Goal: Task Accomplishment & Management: Use online tool/utility

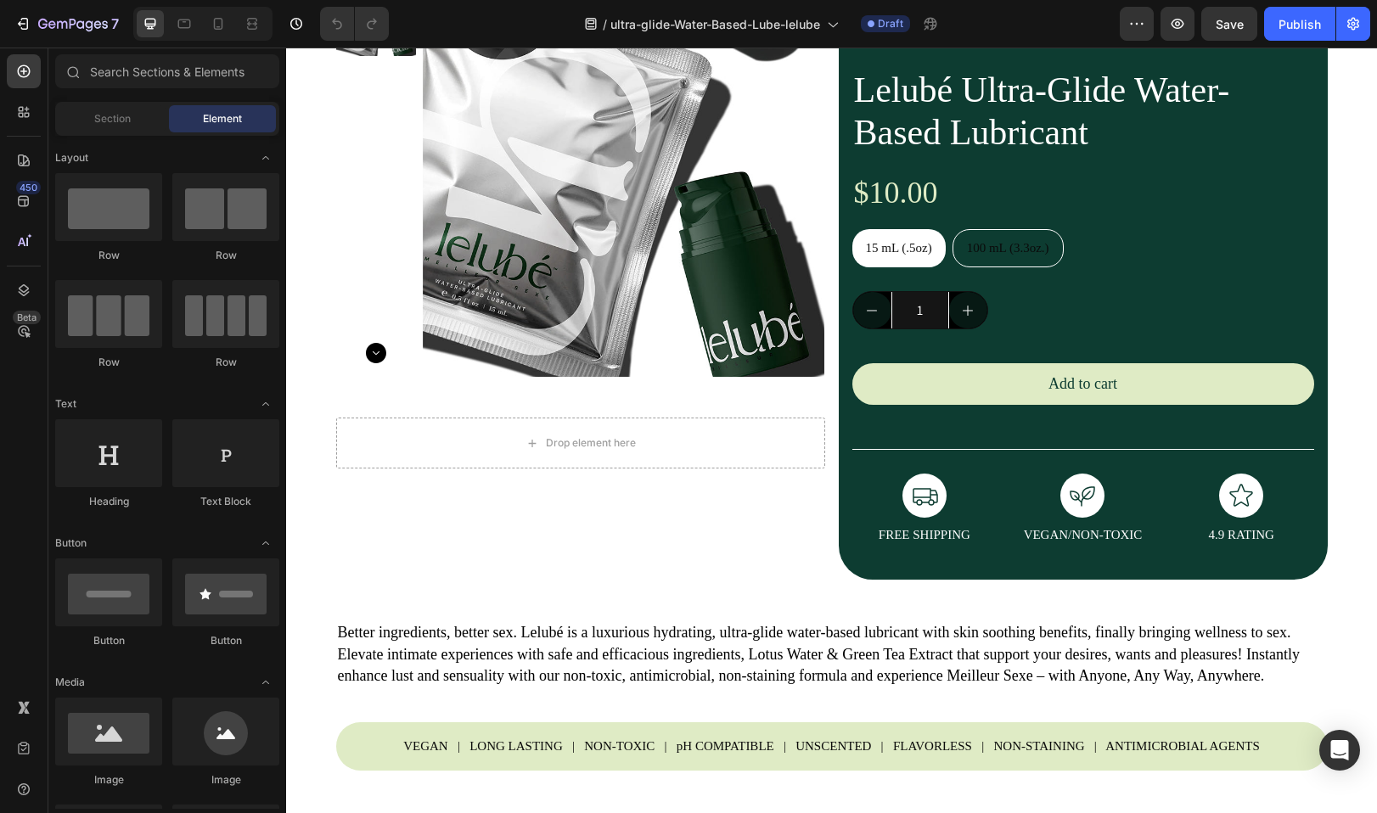
scroll to position [132, 0]
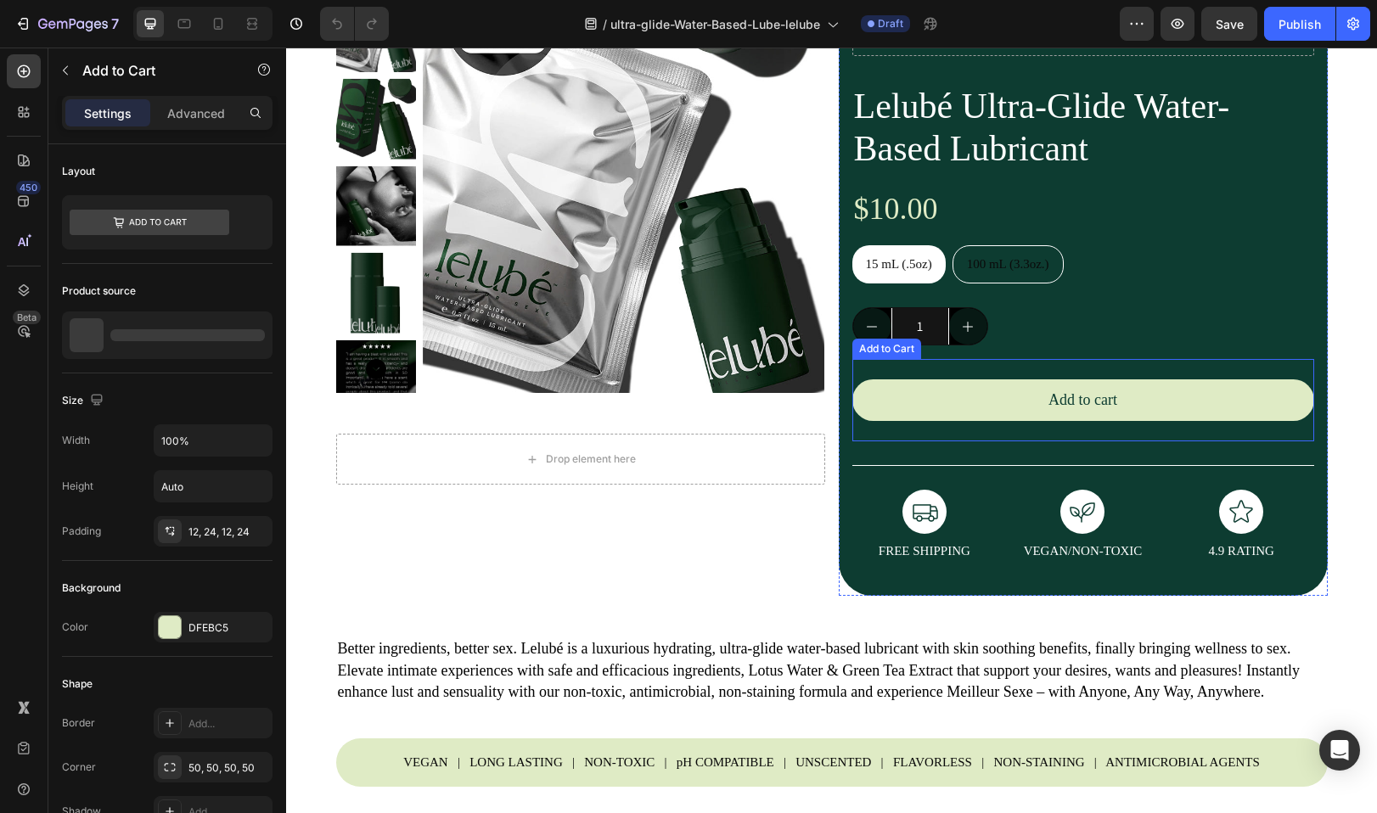
click at [947, 371] on div "Add to cart Add to Cart" at bounding box center [1083, 400] width 462 height 82
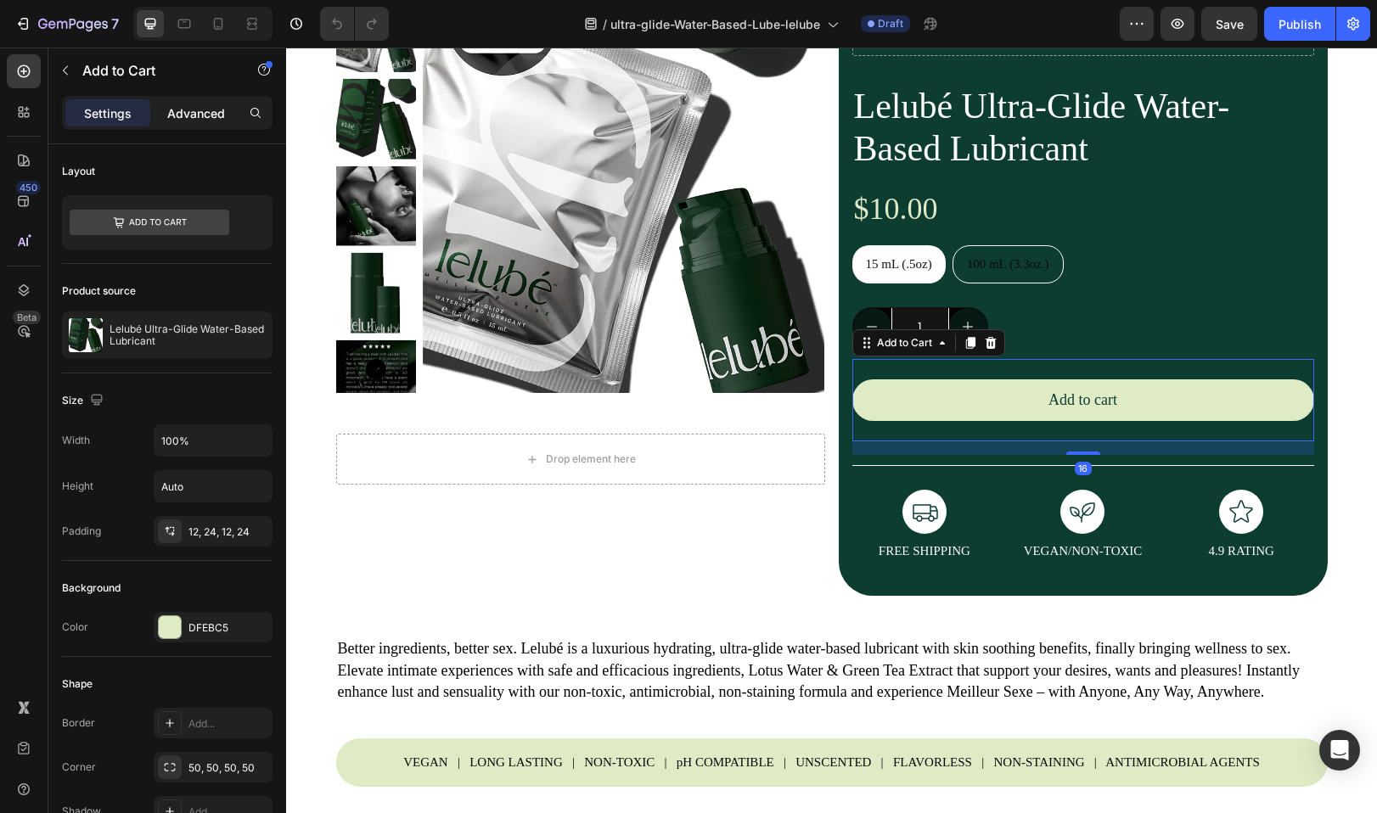
click at [184, 118] on p "Advanced" at bounding box center [196, 113] width 58 height 18
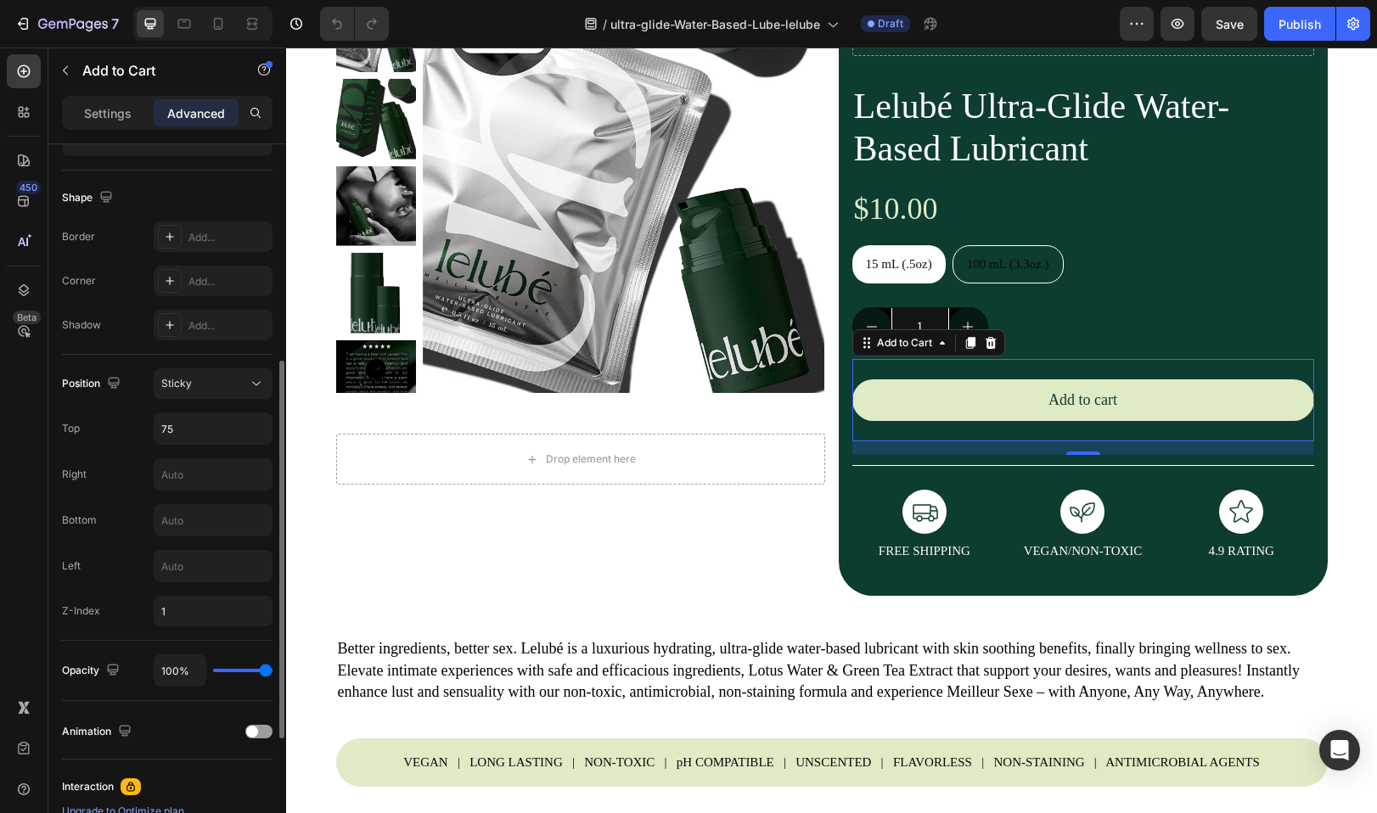
scroll to position [538, 0]
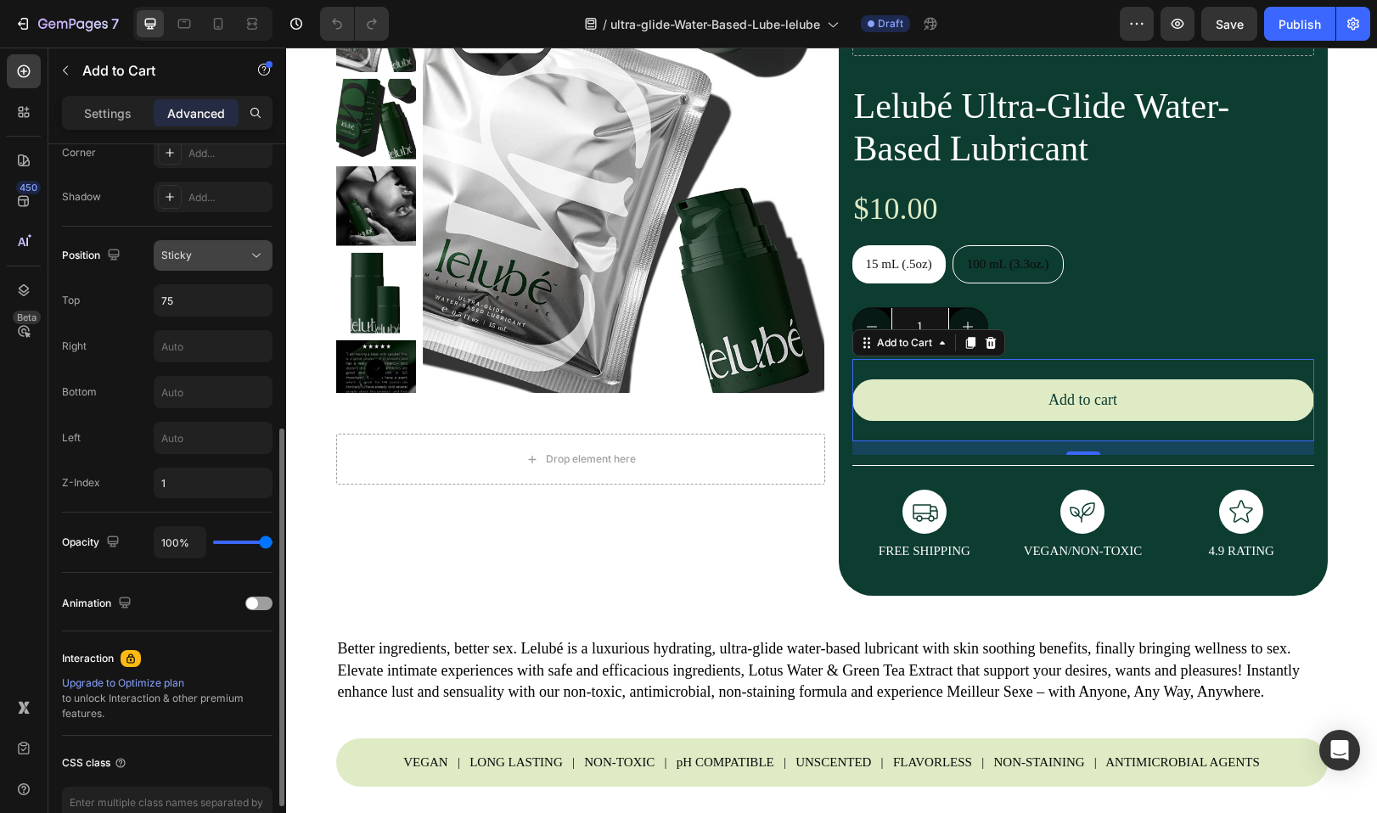
click at [205, 253] on div "Sticky" at bounding box center [204, 255] width 87 height 15
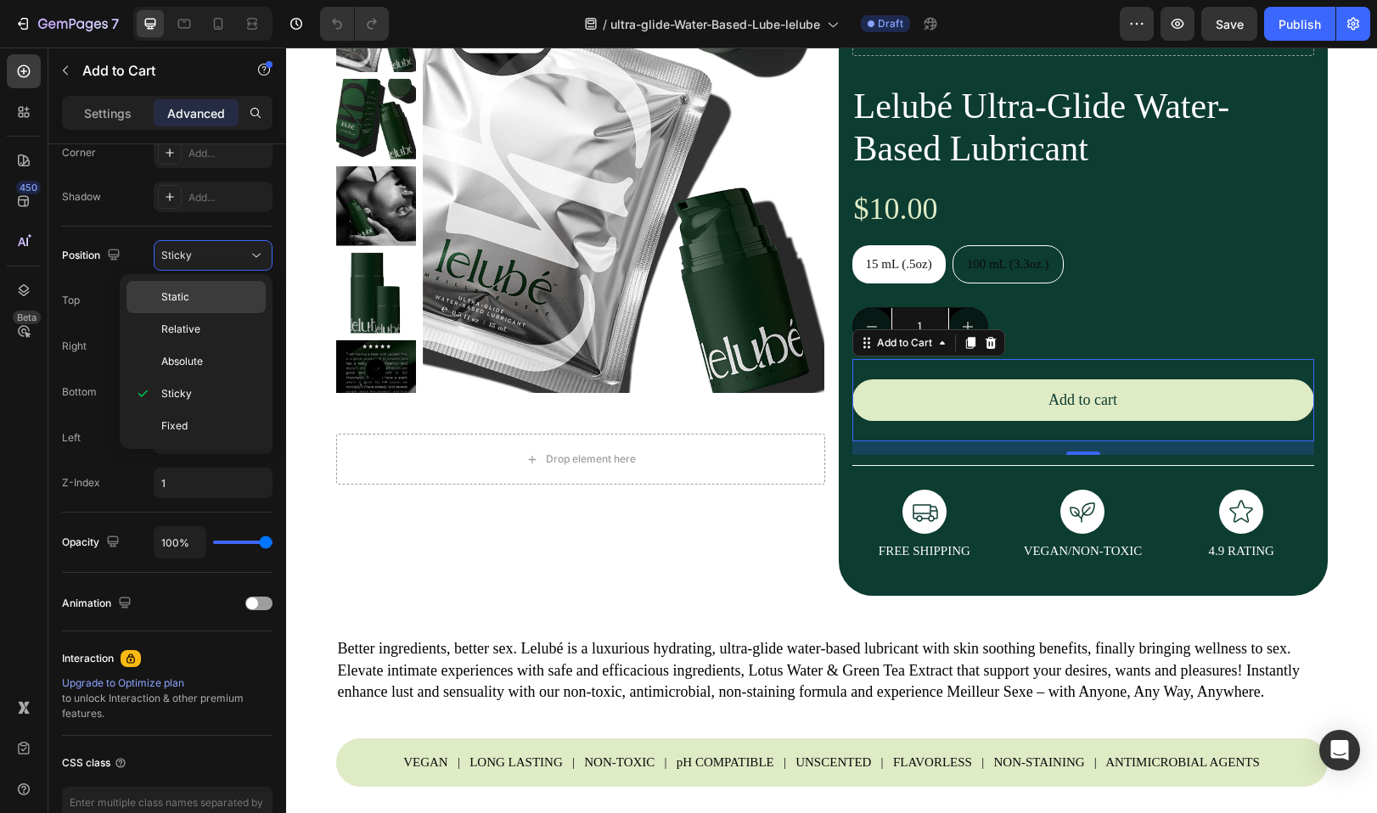
click at [189, 297] on p "Static" at bounding box center [209, 296] width 97 height 15
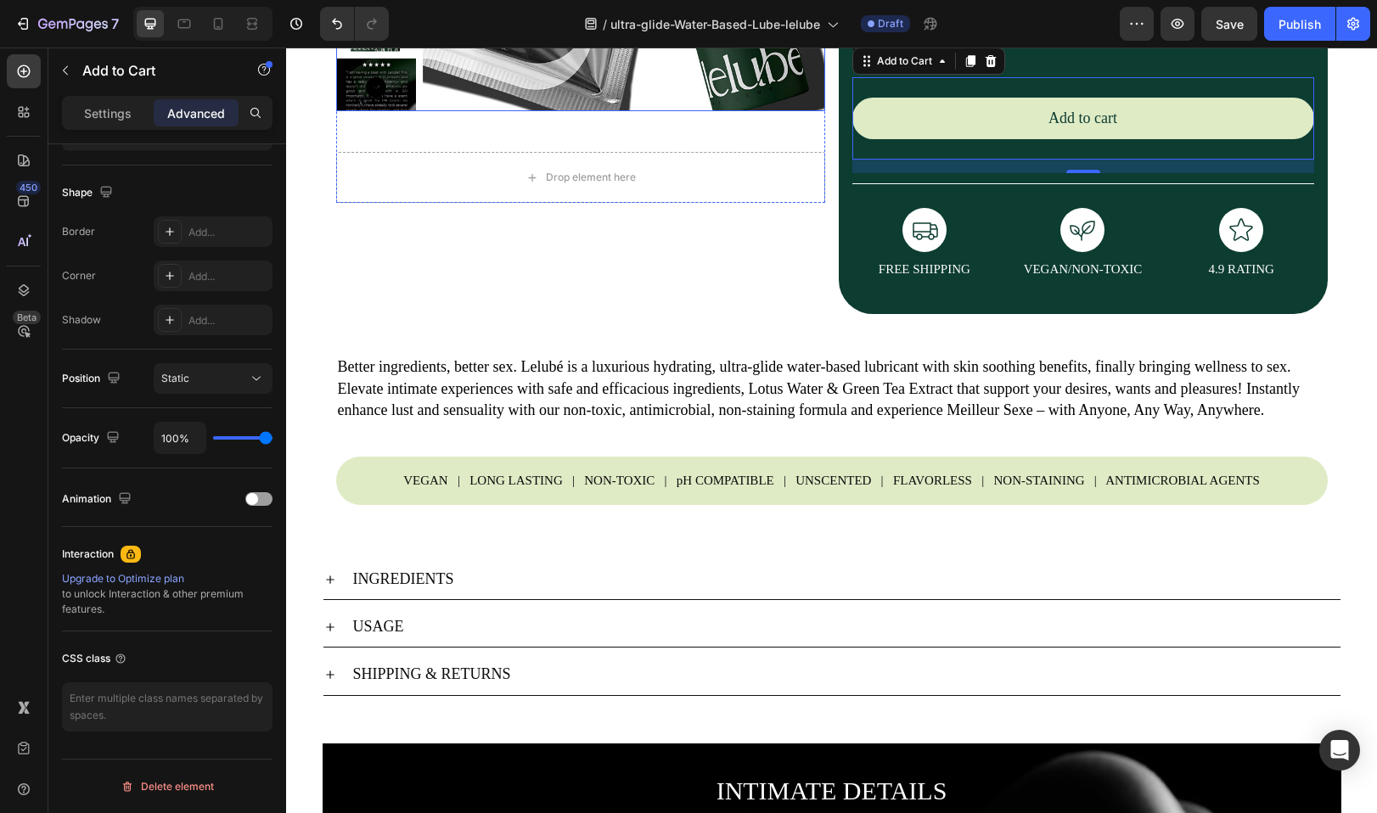
scroll to position [0, 0]
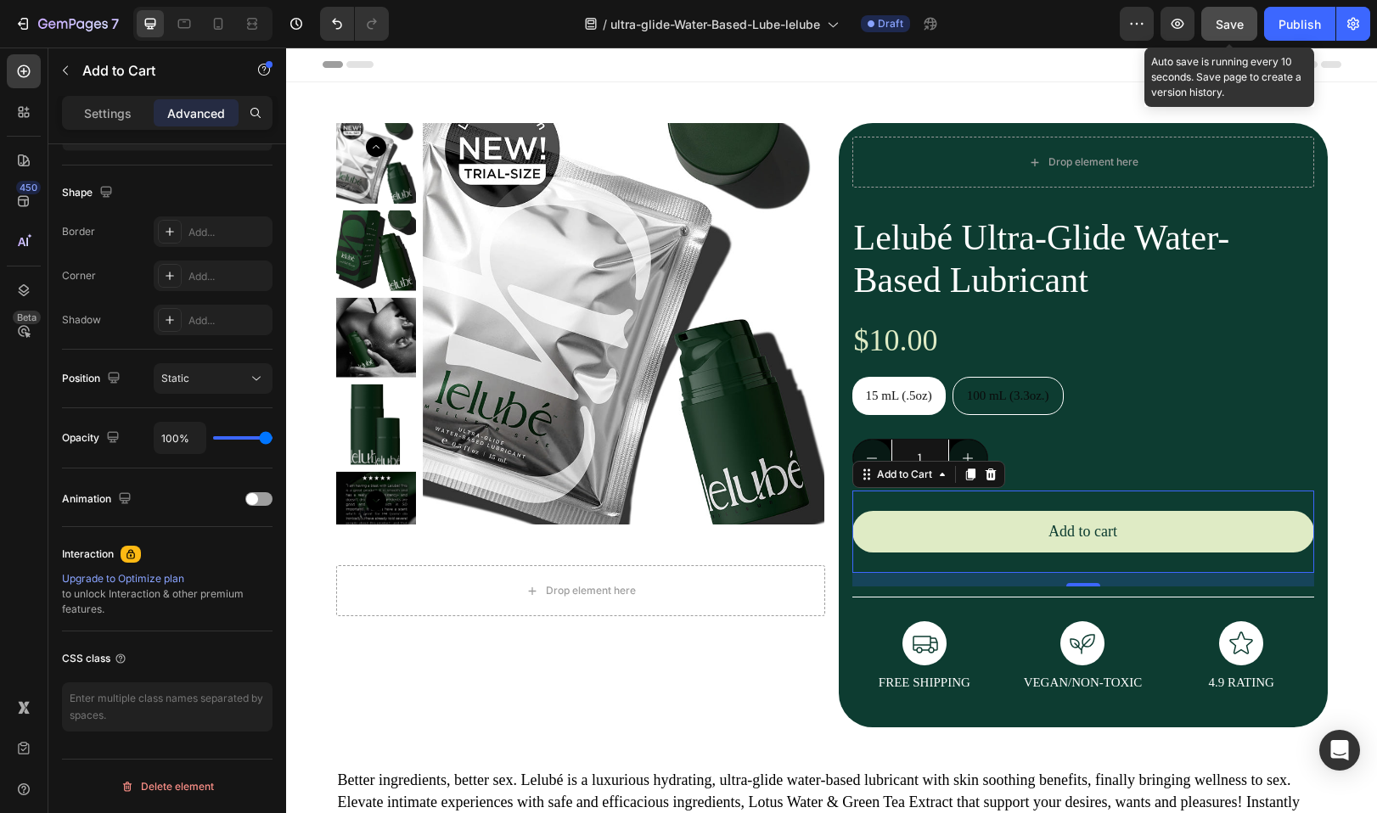
click at [1232, 17] on span "Save" at bounding box center [1229, 24] width 28 height 14
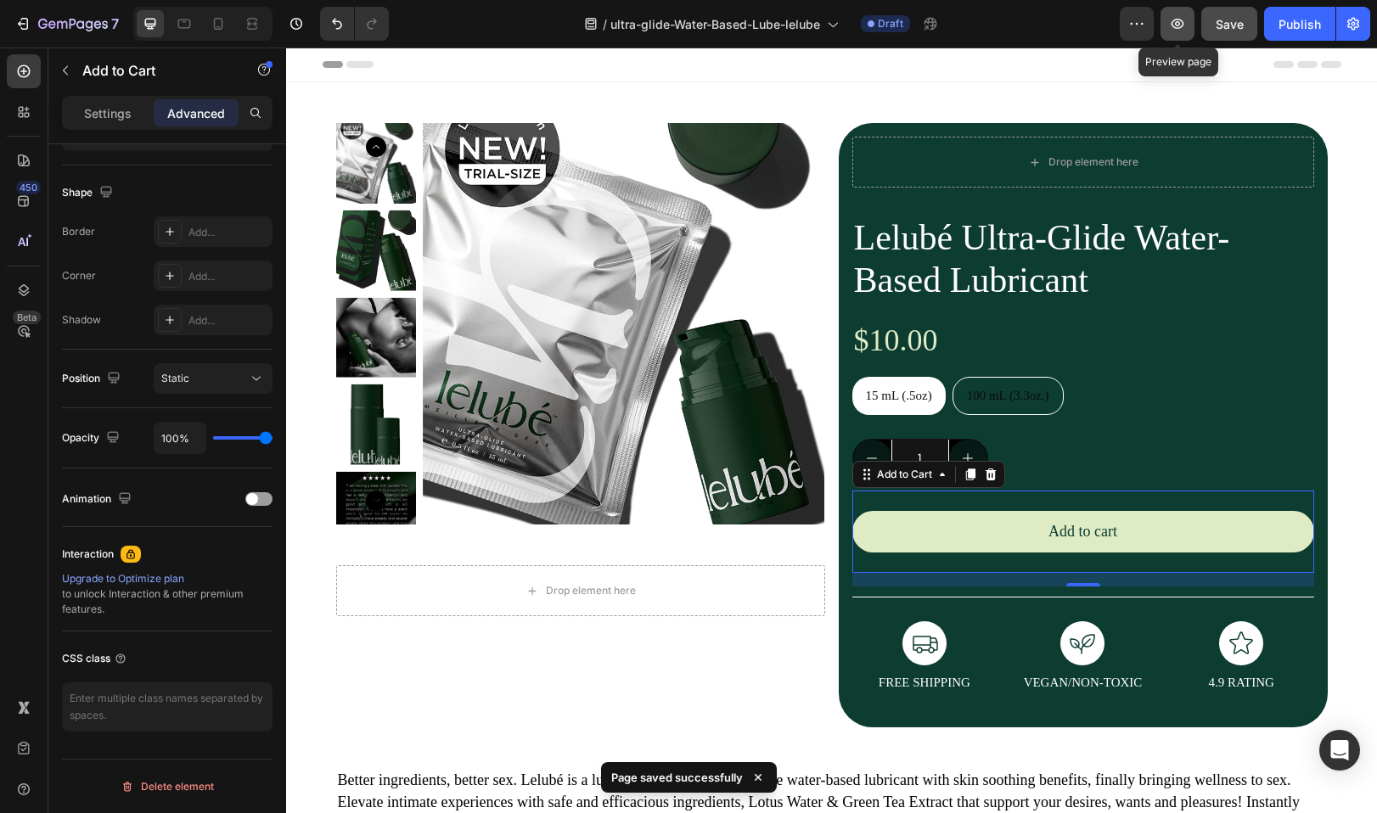
click at [1176, 20] on icon "button" at bounding box center [1177, 24] width 13 height 10
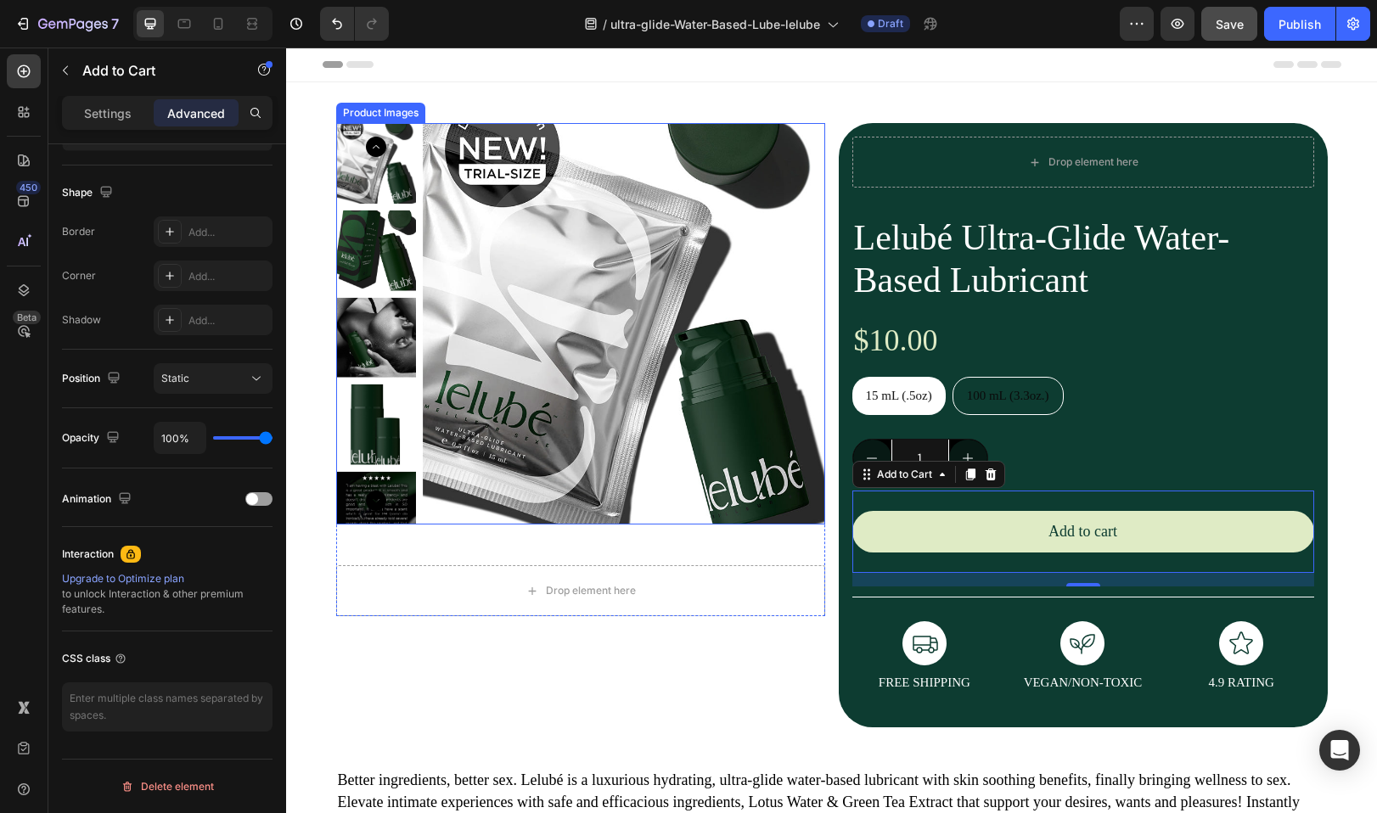
click at [383, 113] on div "Product Images" at bounding box center [381, 112] width 82 height 15
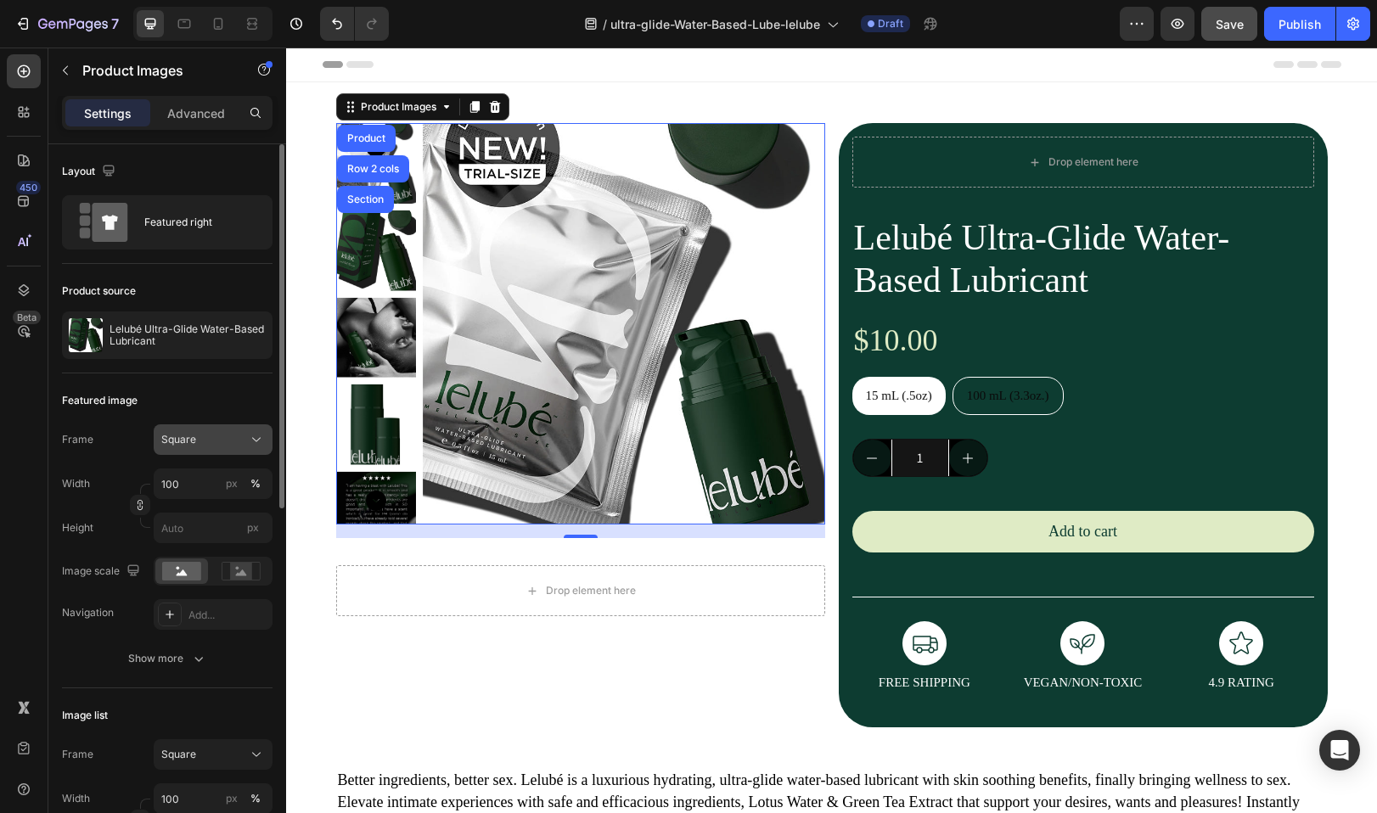
click at [215, 446] on div "Square" at bounding box center [202, 439] width 83 height 15
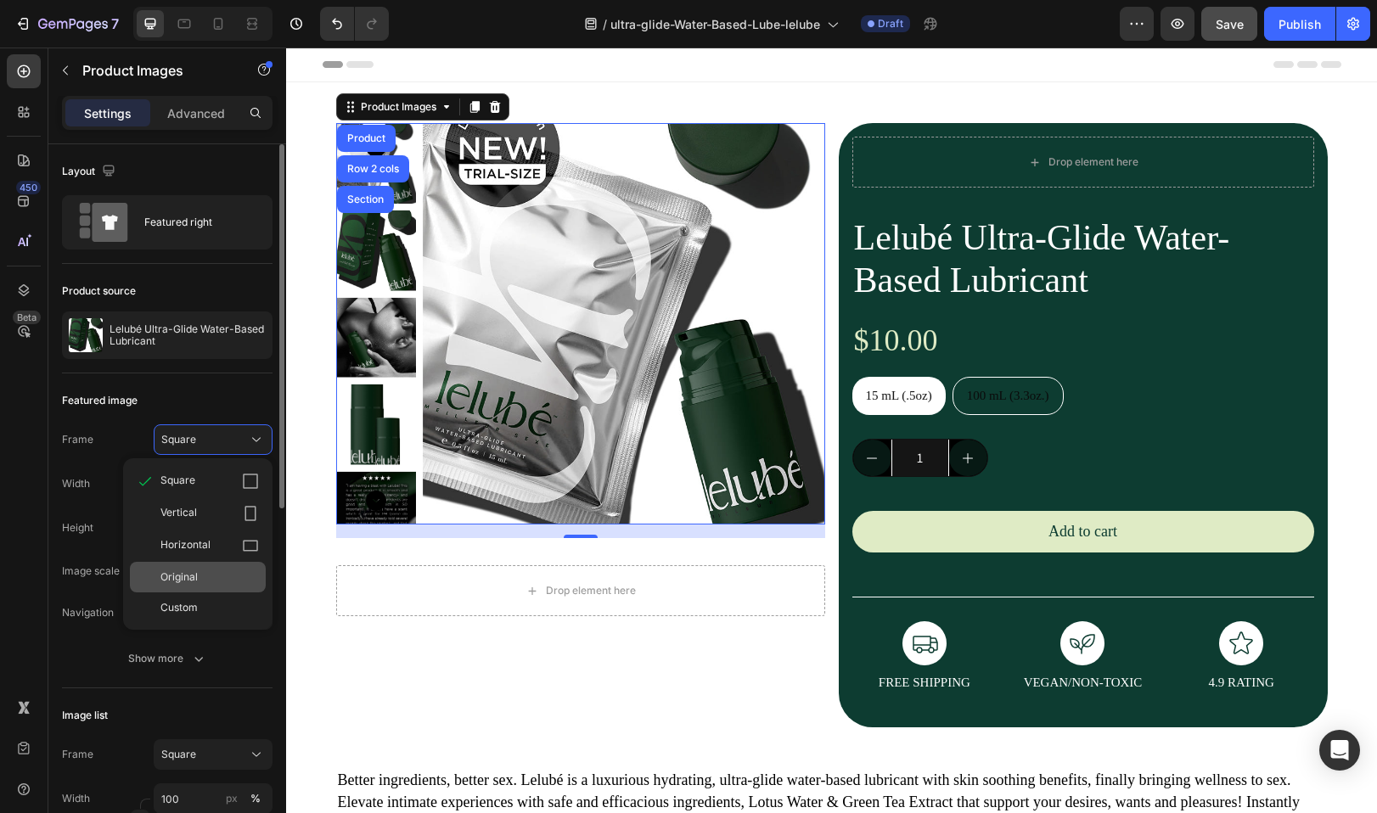
click at [210, 573] on div "Original" at bounding box center [209, 577] width 98 height 15
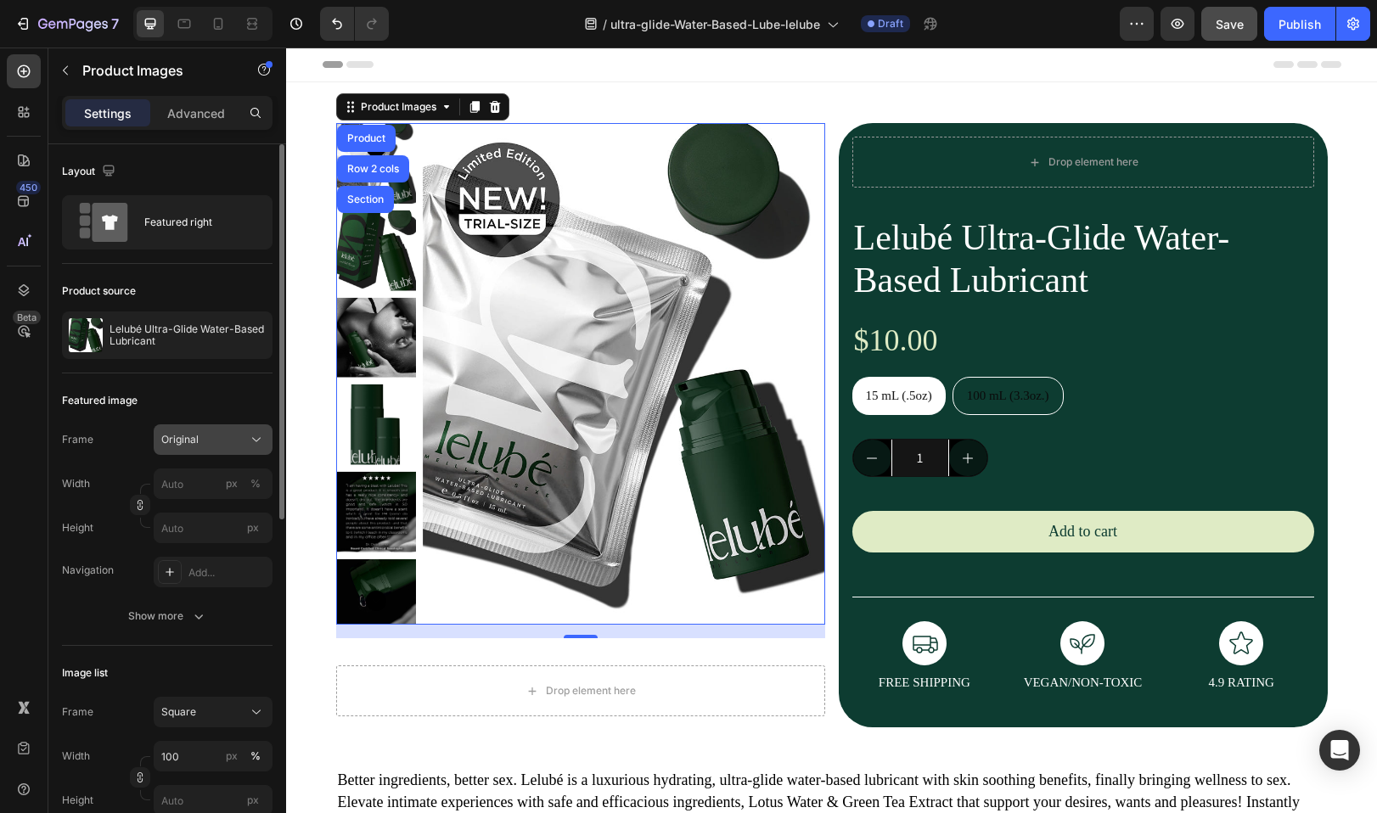
click at [205, 448] on button "Original" at bounding box center [213, 439] width 119 height 31
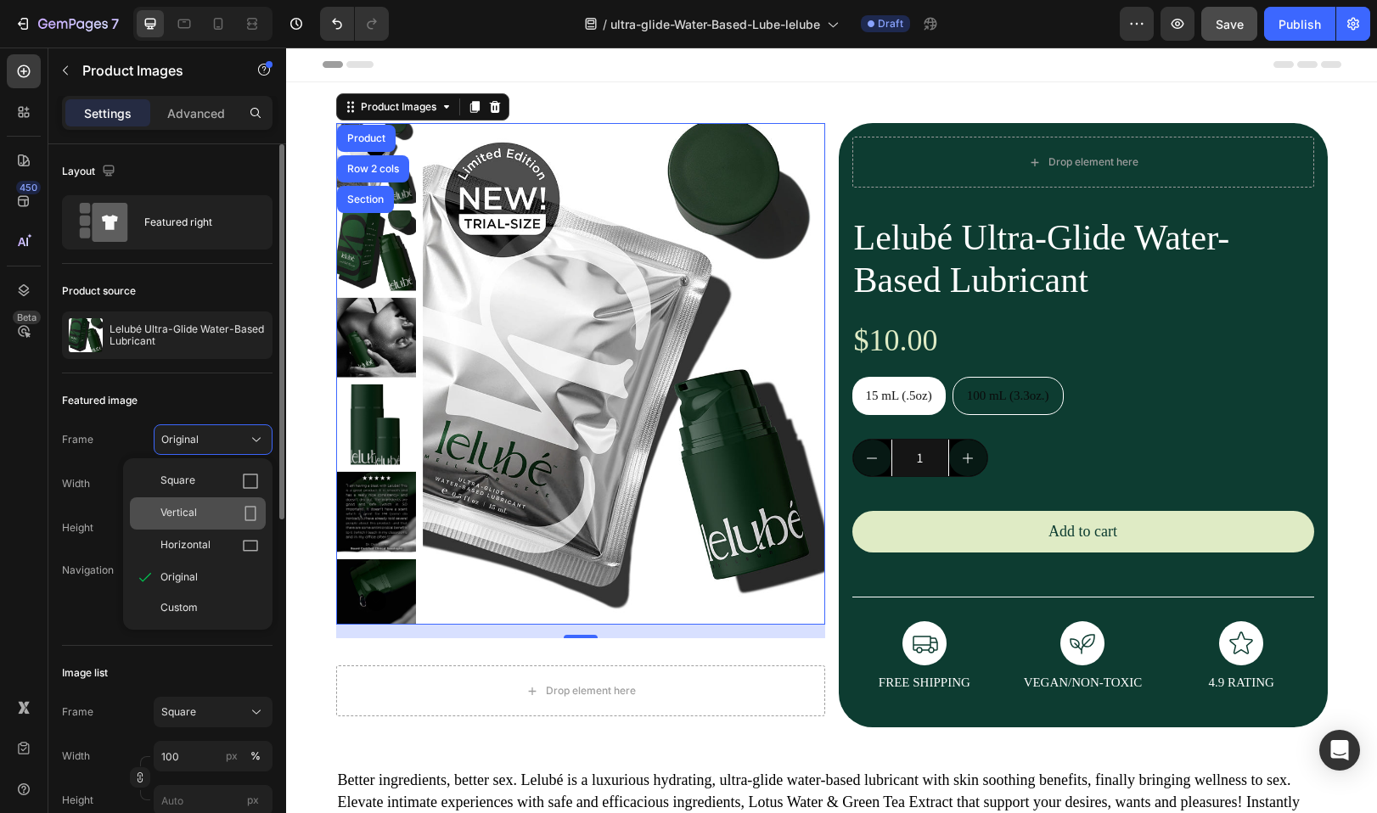
click at [211, 510] on div "Vertical" at bounding box center [209, 513] width 98 height 17
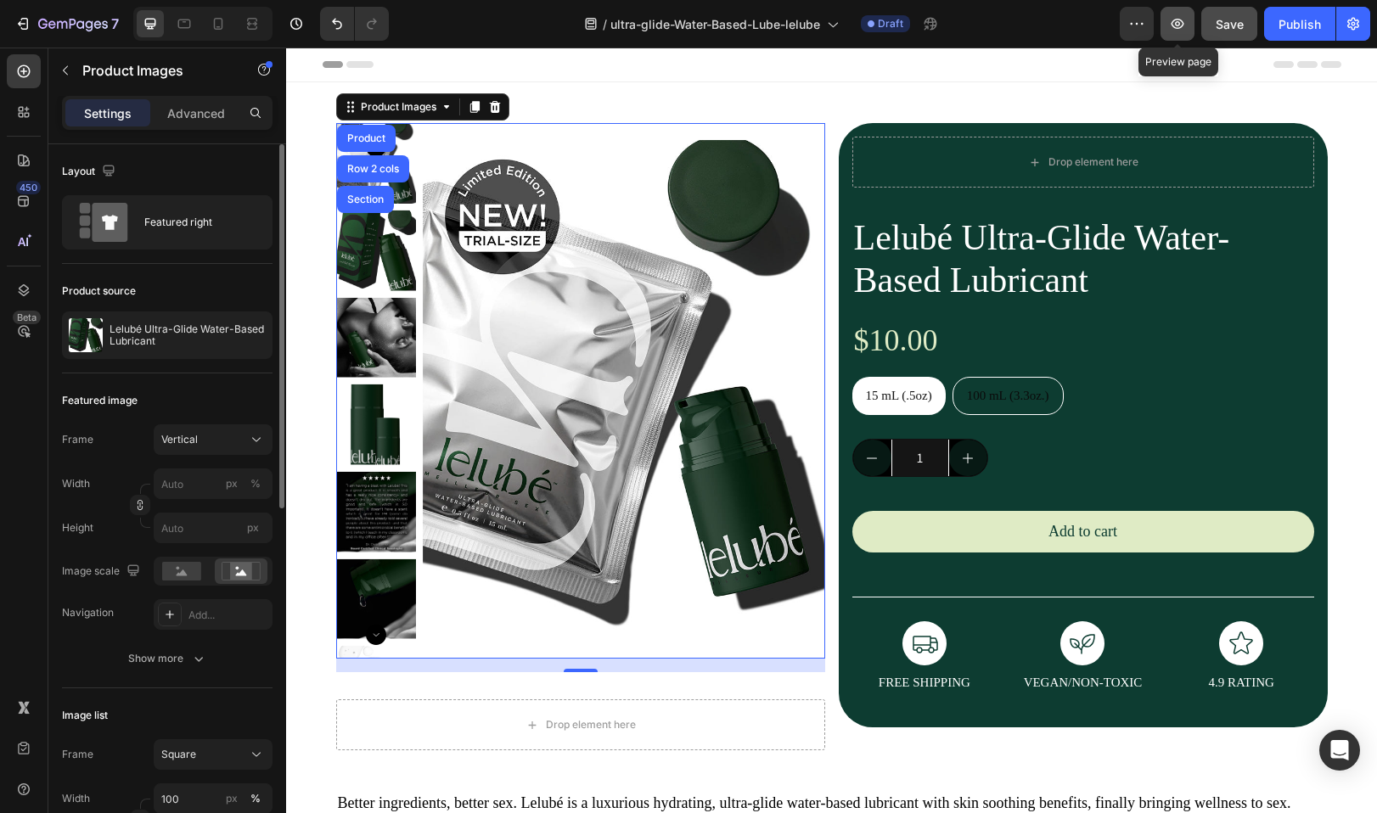
click at [1182, 20] on icon "button" at bounding box center [1177, 24] width 13 height 10
click at [203, 436] on div "Vertical" at bounding box center [202, 439] width 83 height 15
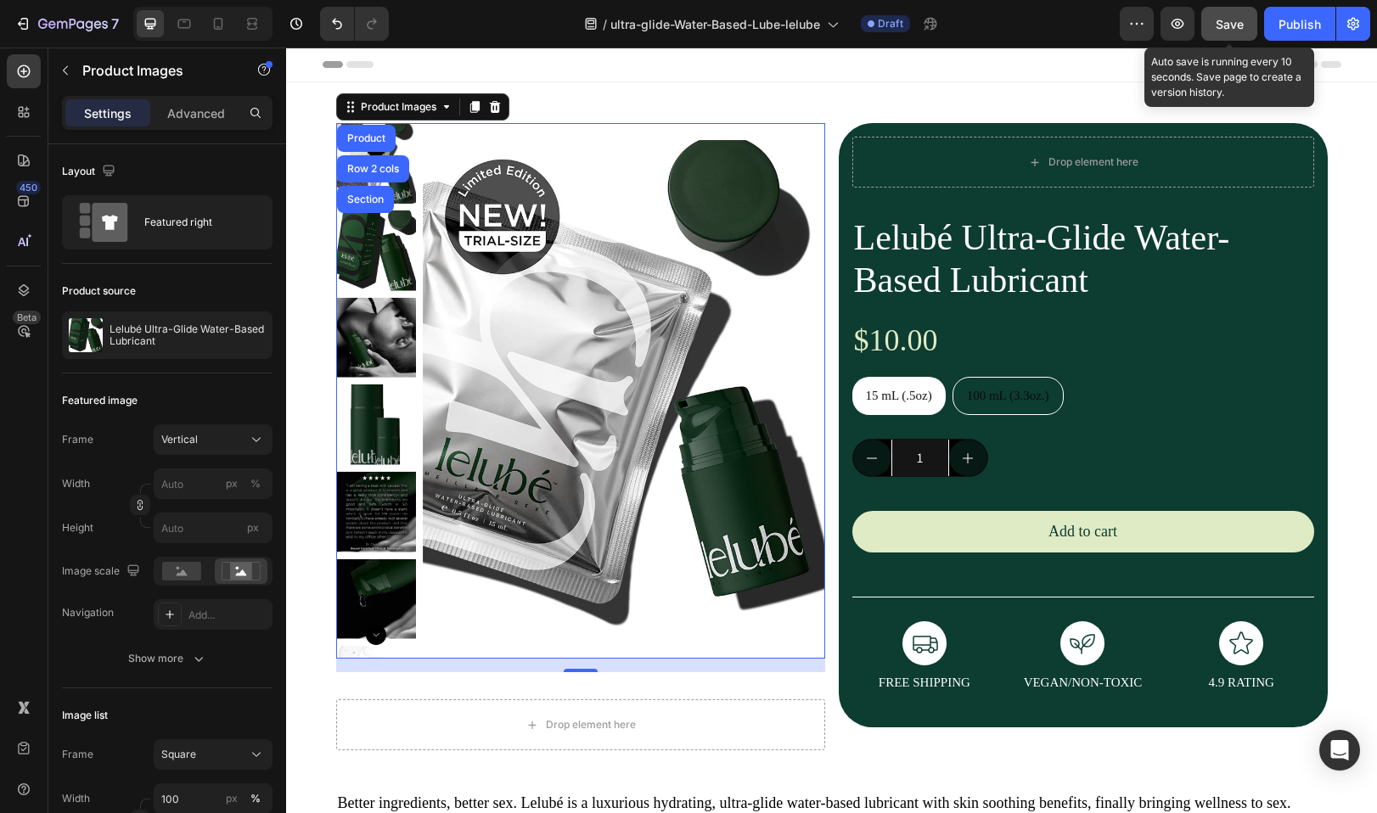
click at [1221, 32] on div "Save" at bounding box center [1229, 24] width 28 height 18
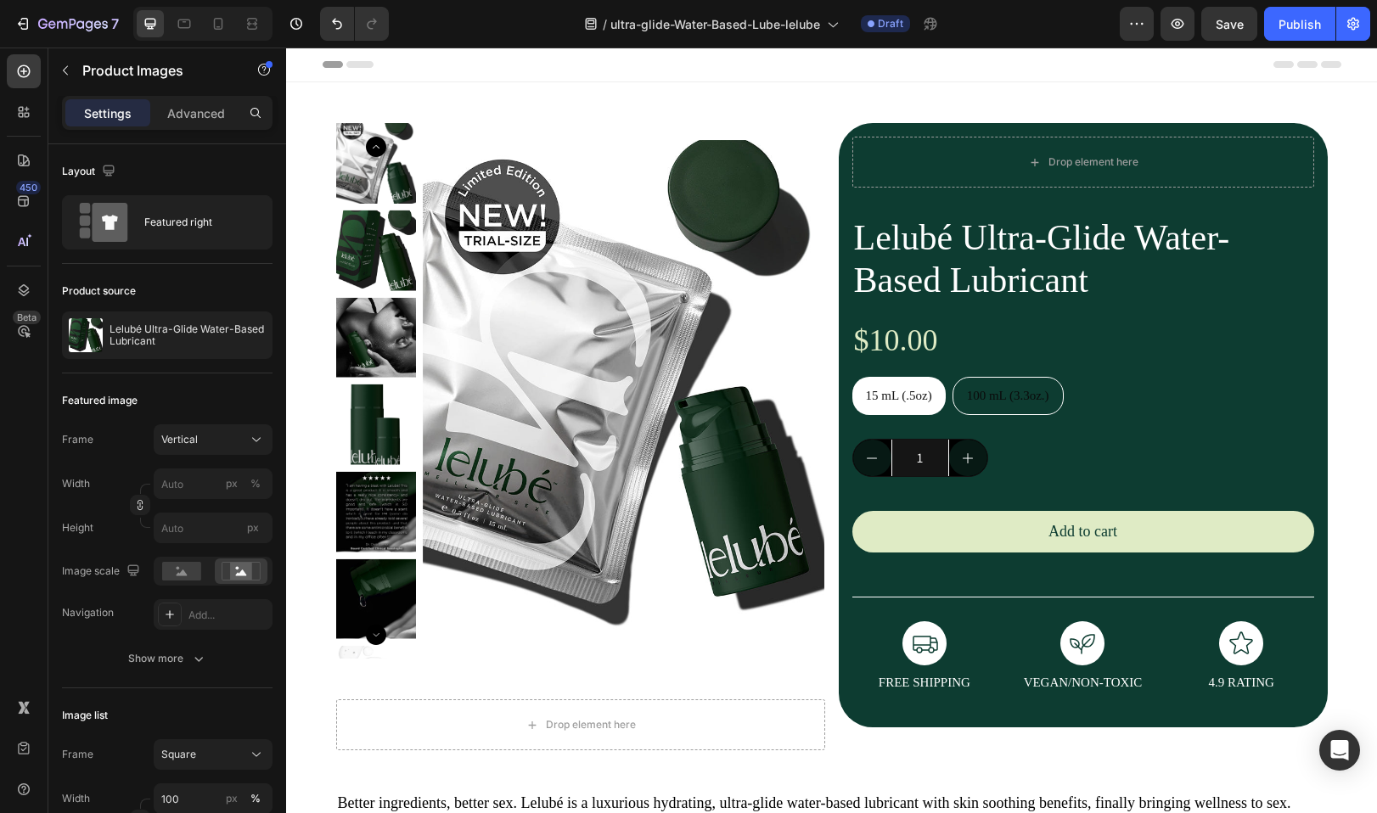
click at [606, 195] on img at bounding box center [623, 391] width 401 height 536
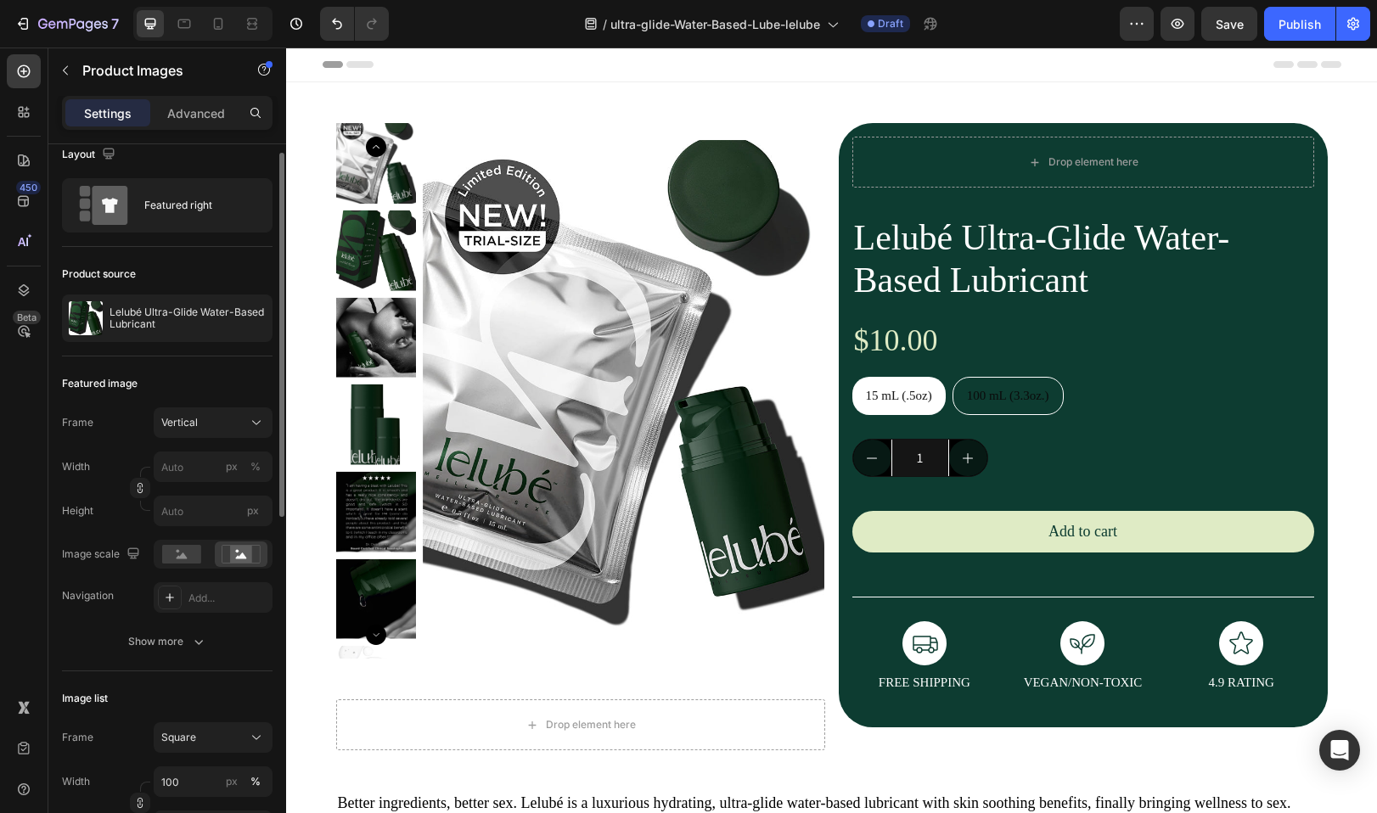
scroll to position [111, 0]
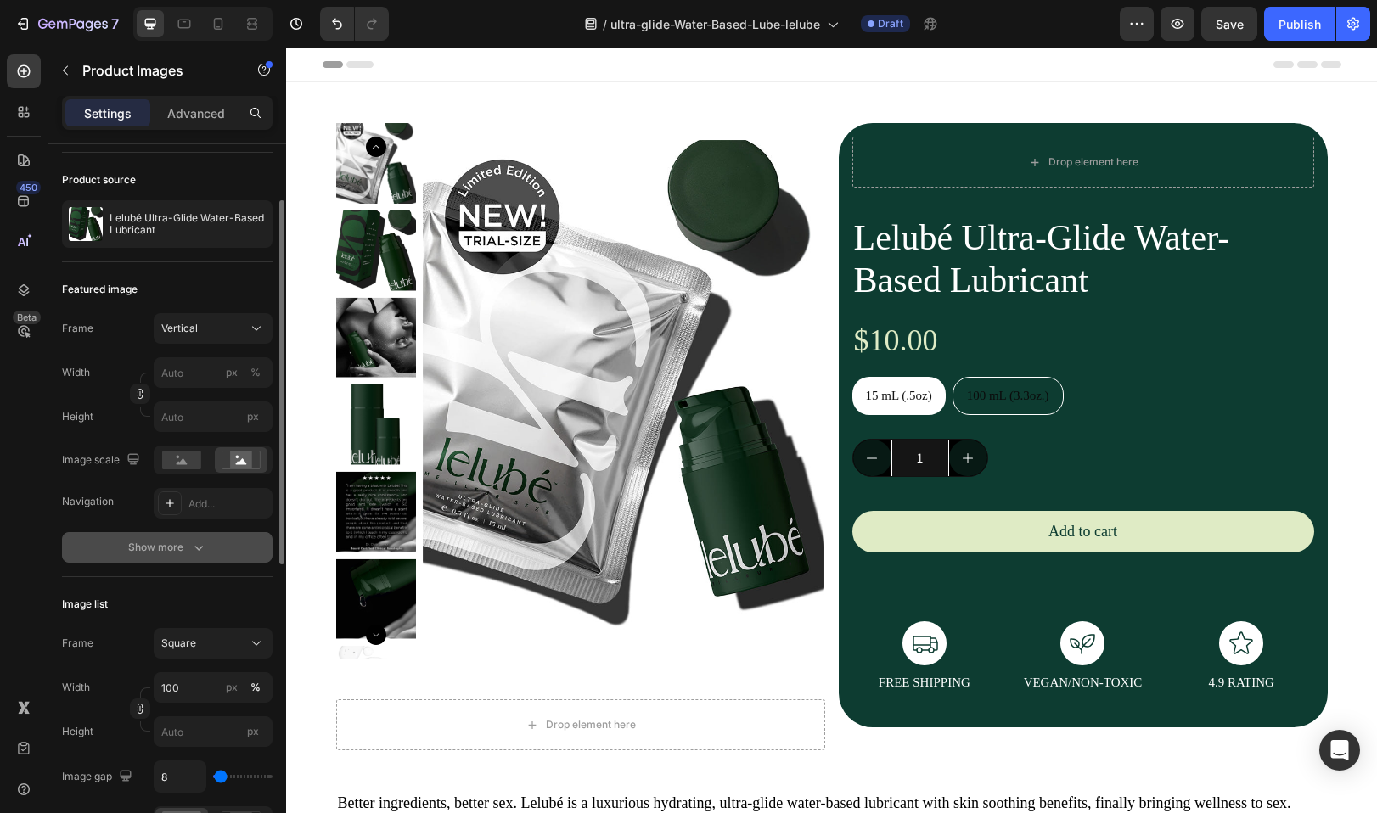
click at [186, 553] on div "Show more" at bounding box center [167, 547] width 79 height 17
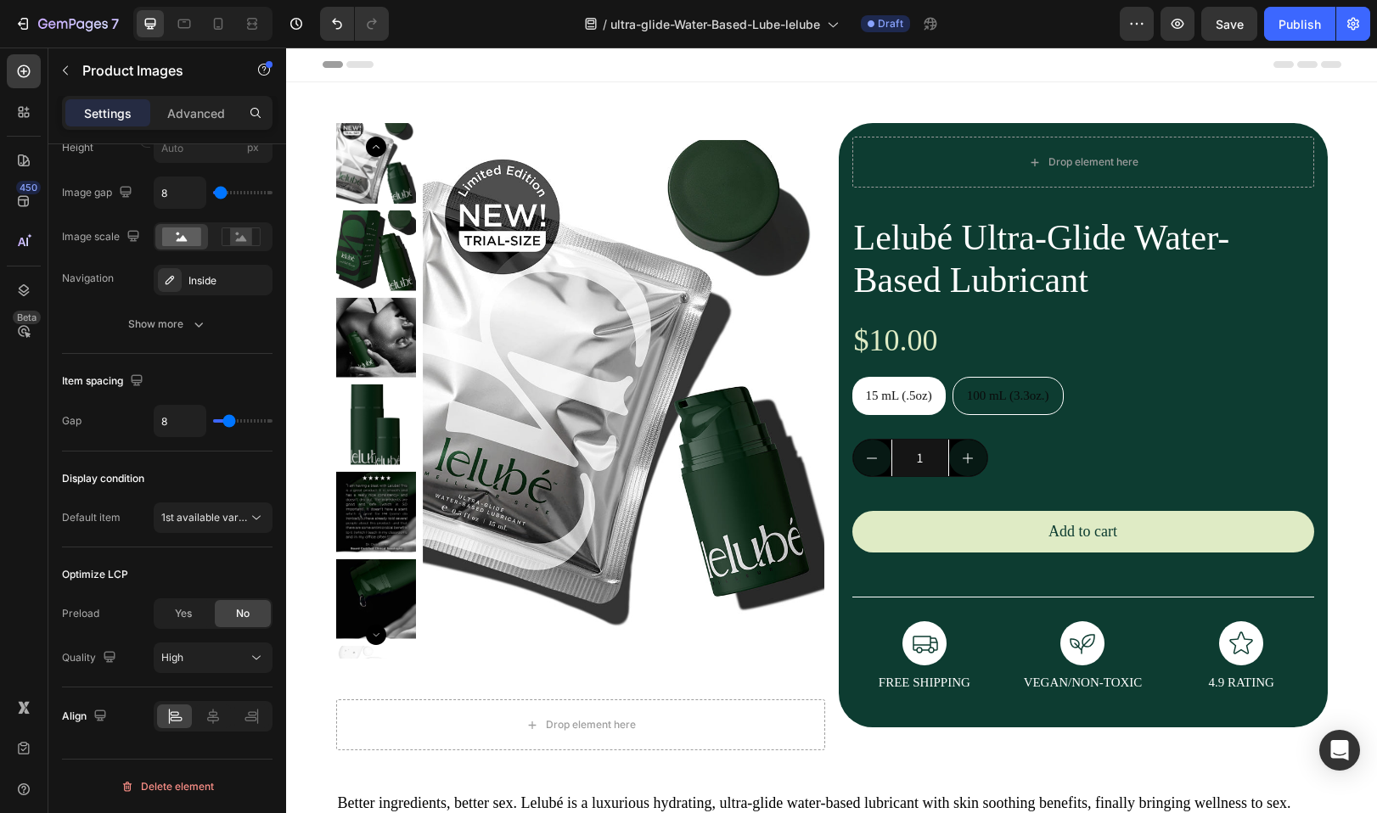
scroll to position [0, 0]
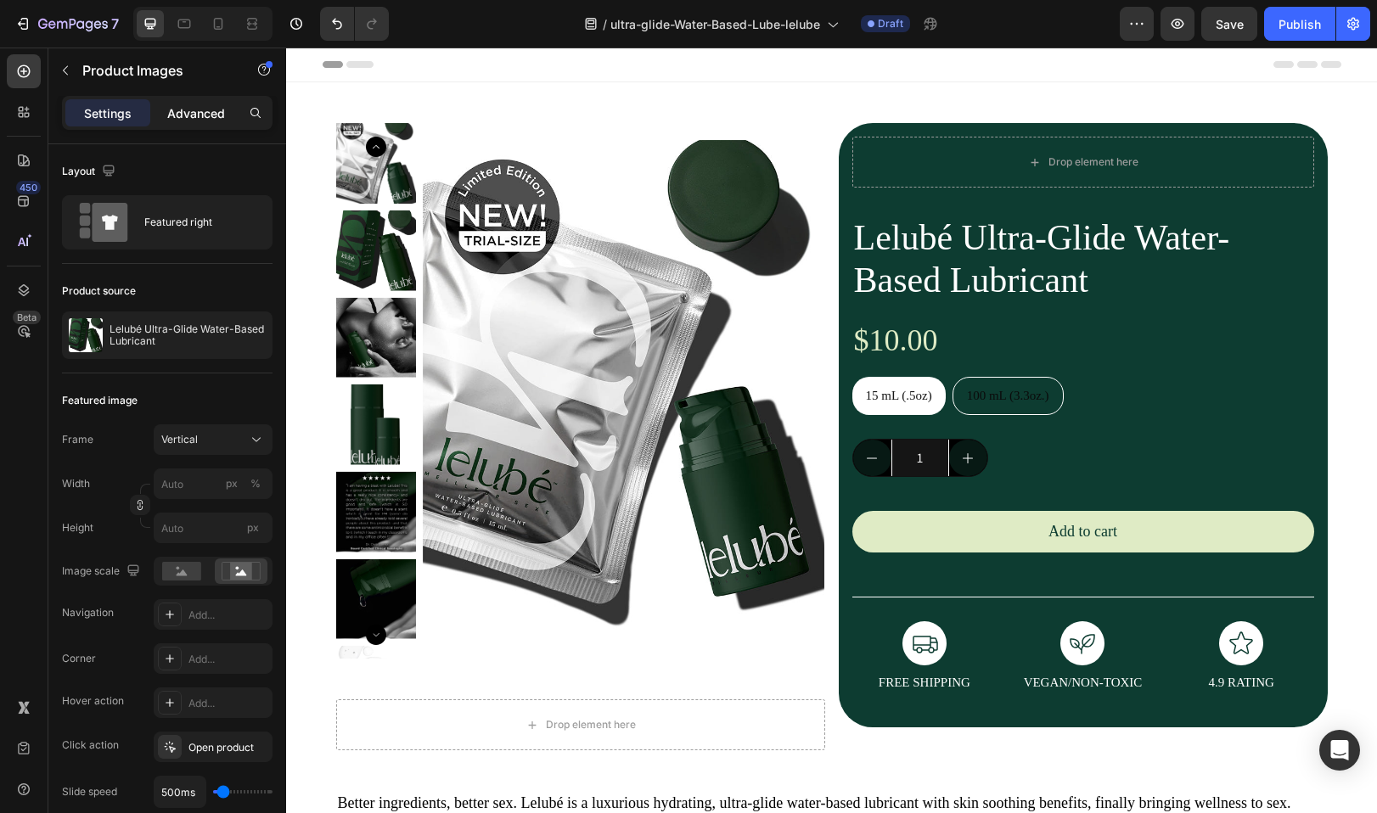
click at [193, 107] on p "Advanced" at bounding box center [196, 113] width 58 height 18
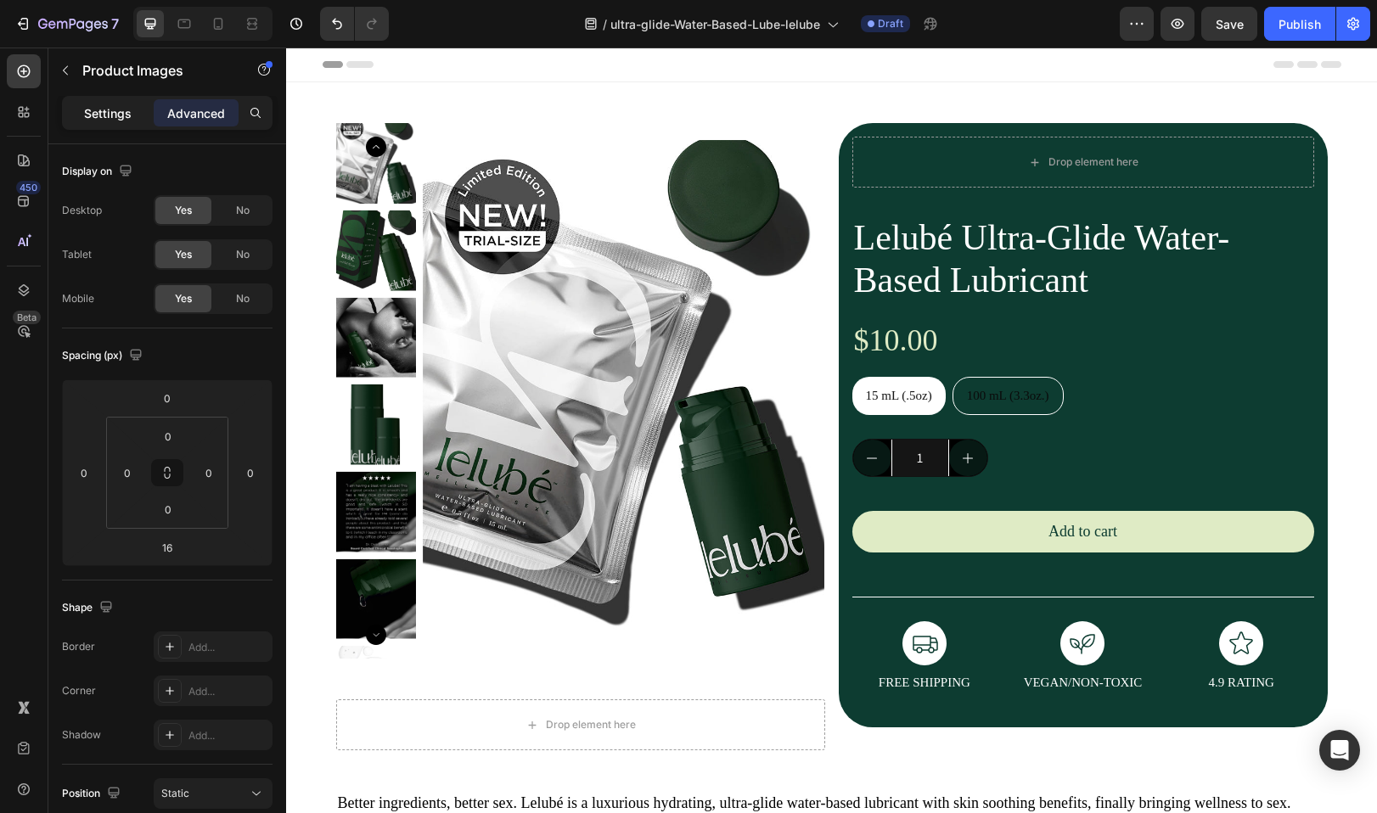
click at [107, 121] on p "Settings" at bounding box center [108, 113] width 48 height 18
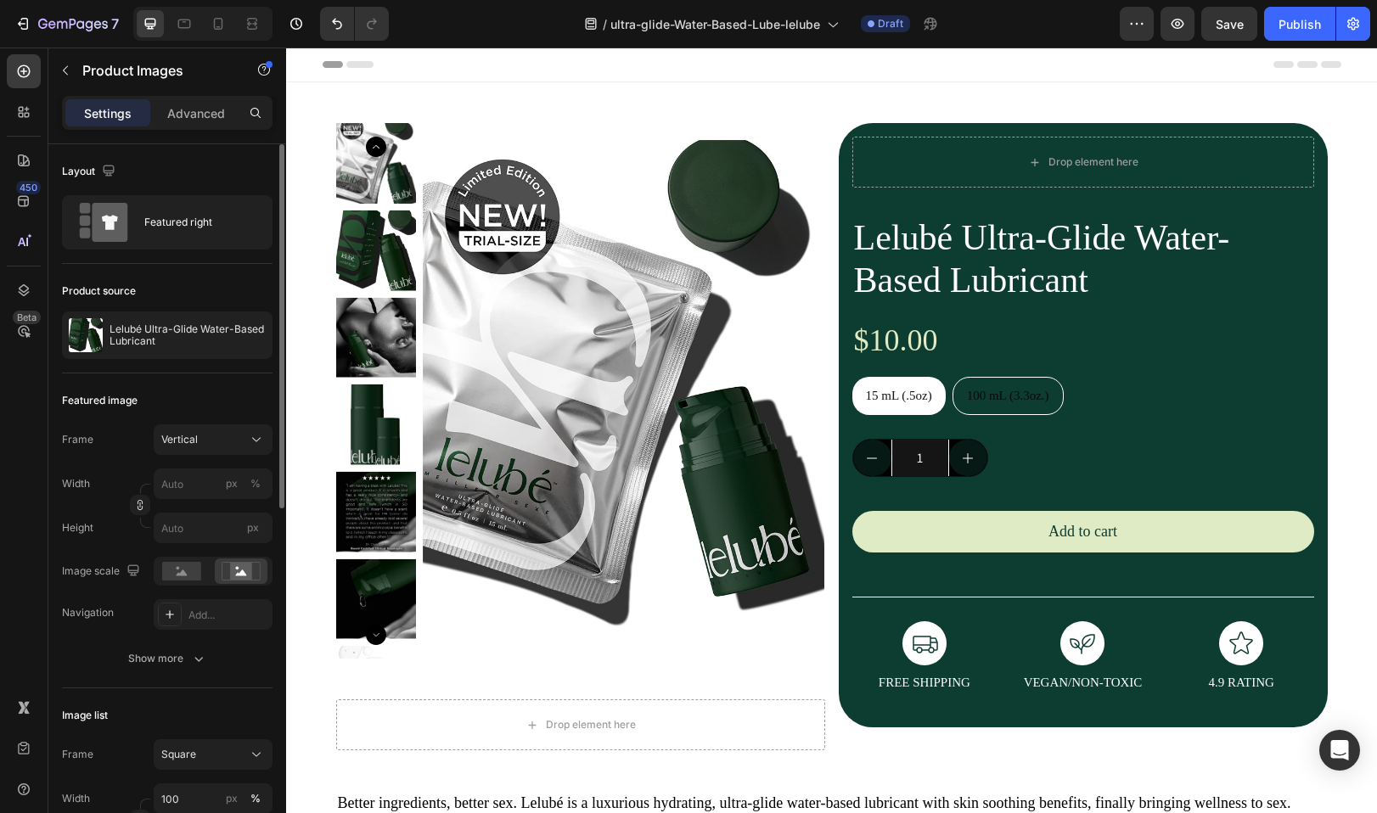
scroll to position [19, 0]
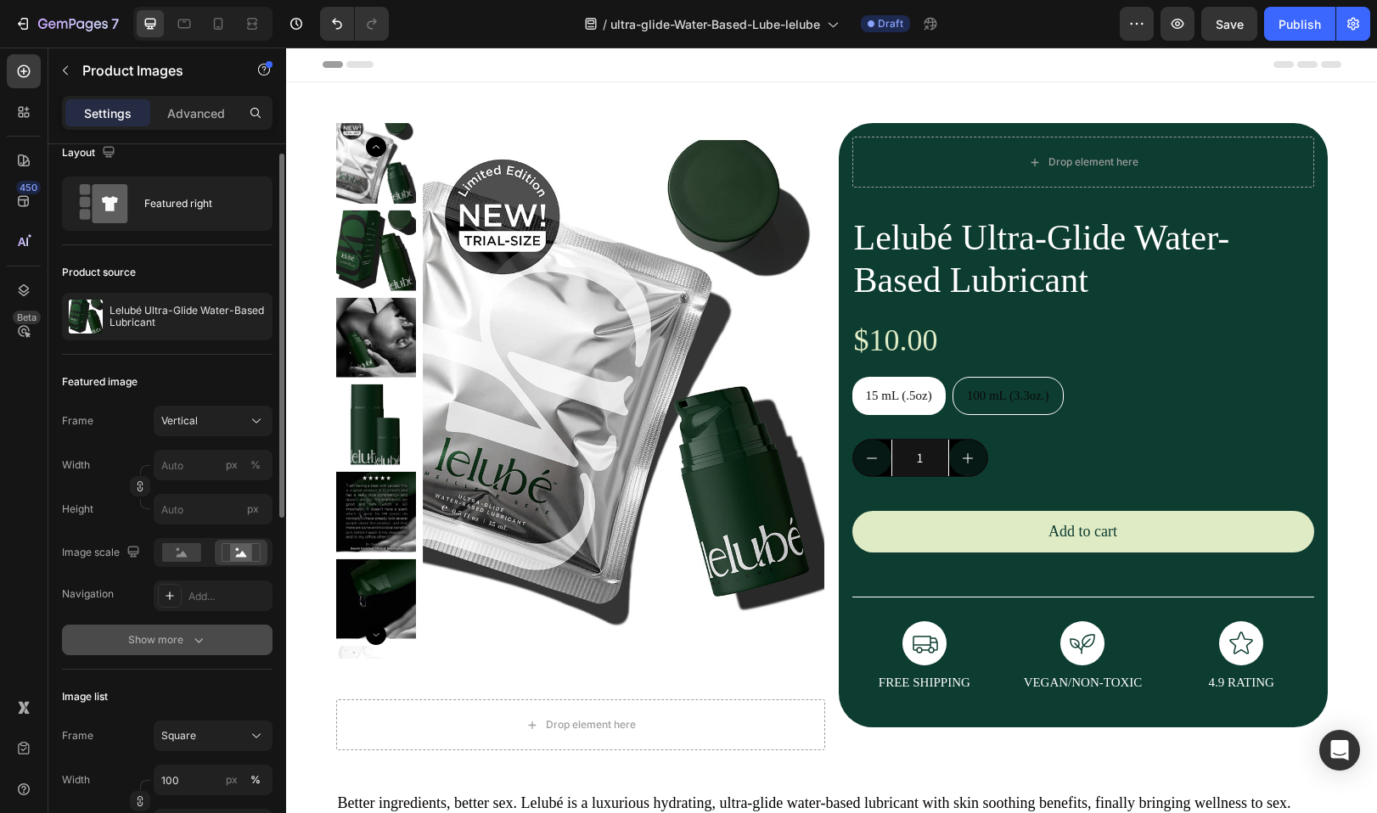
click at [186, 632] on div "Show more" at bounding box center [167, 639] width 79 height 17
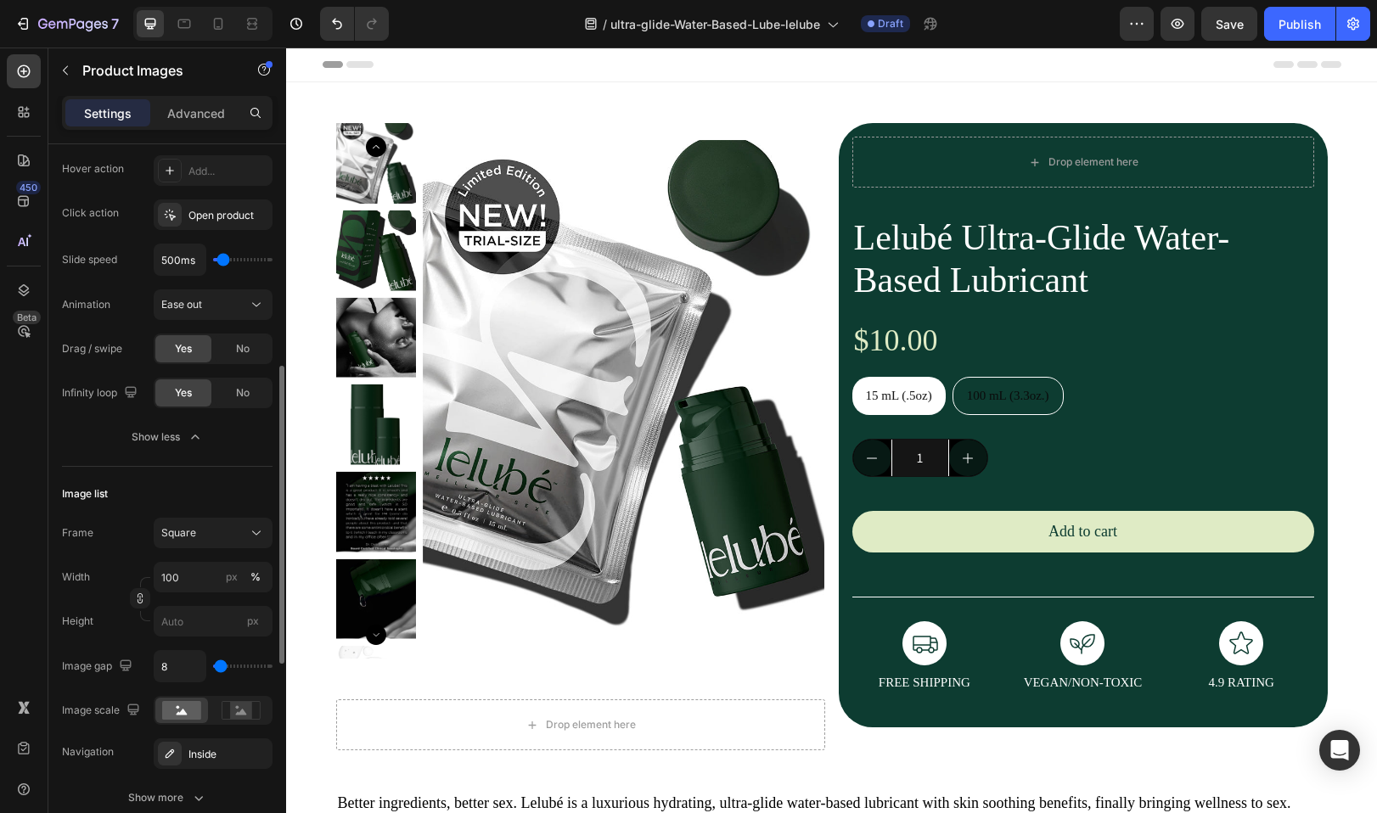
scroll to position [690, 0]
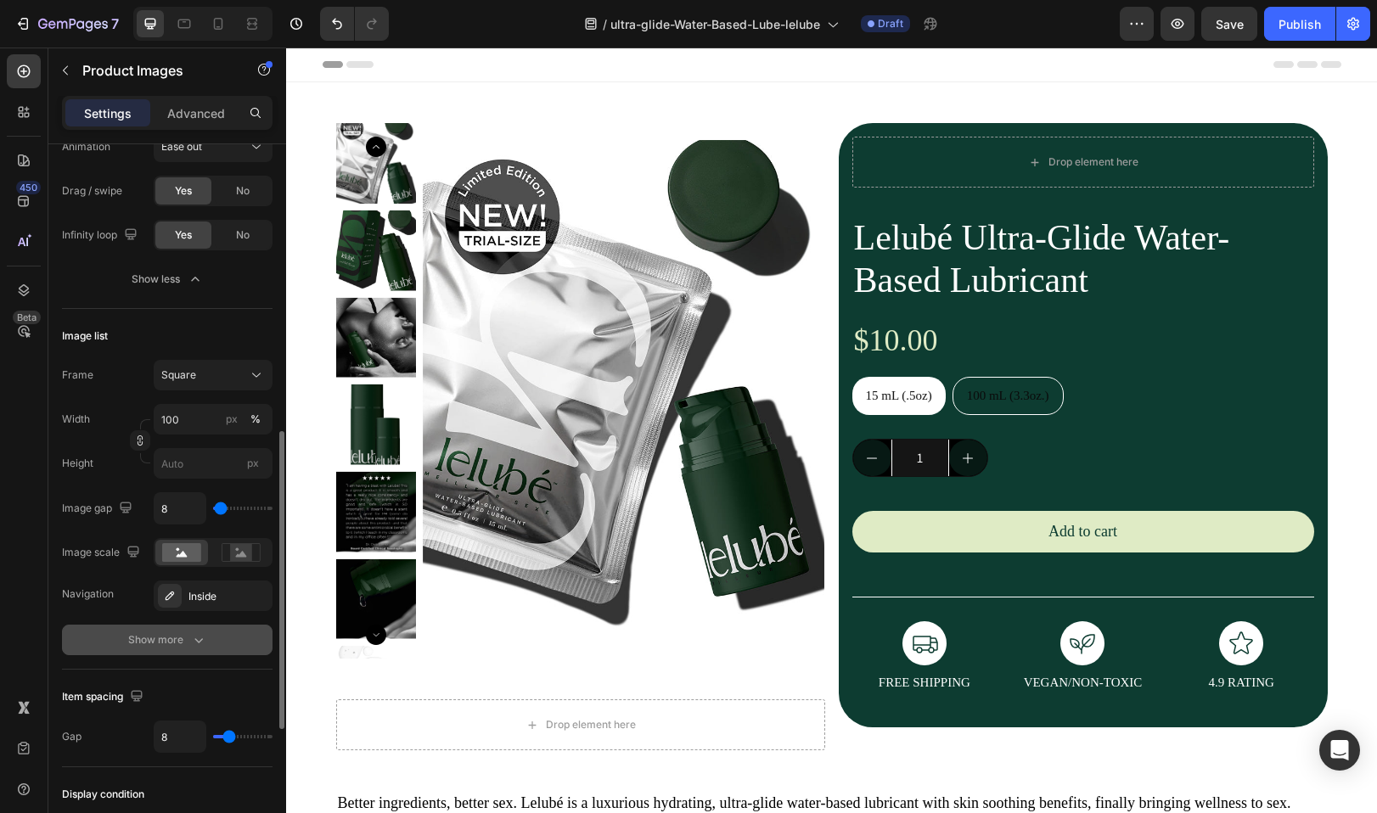
click at [162, 644] on div "Show more" at bounding box center [167, 639] width 79 height 17
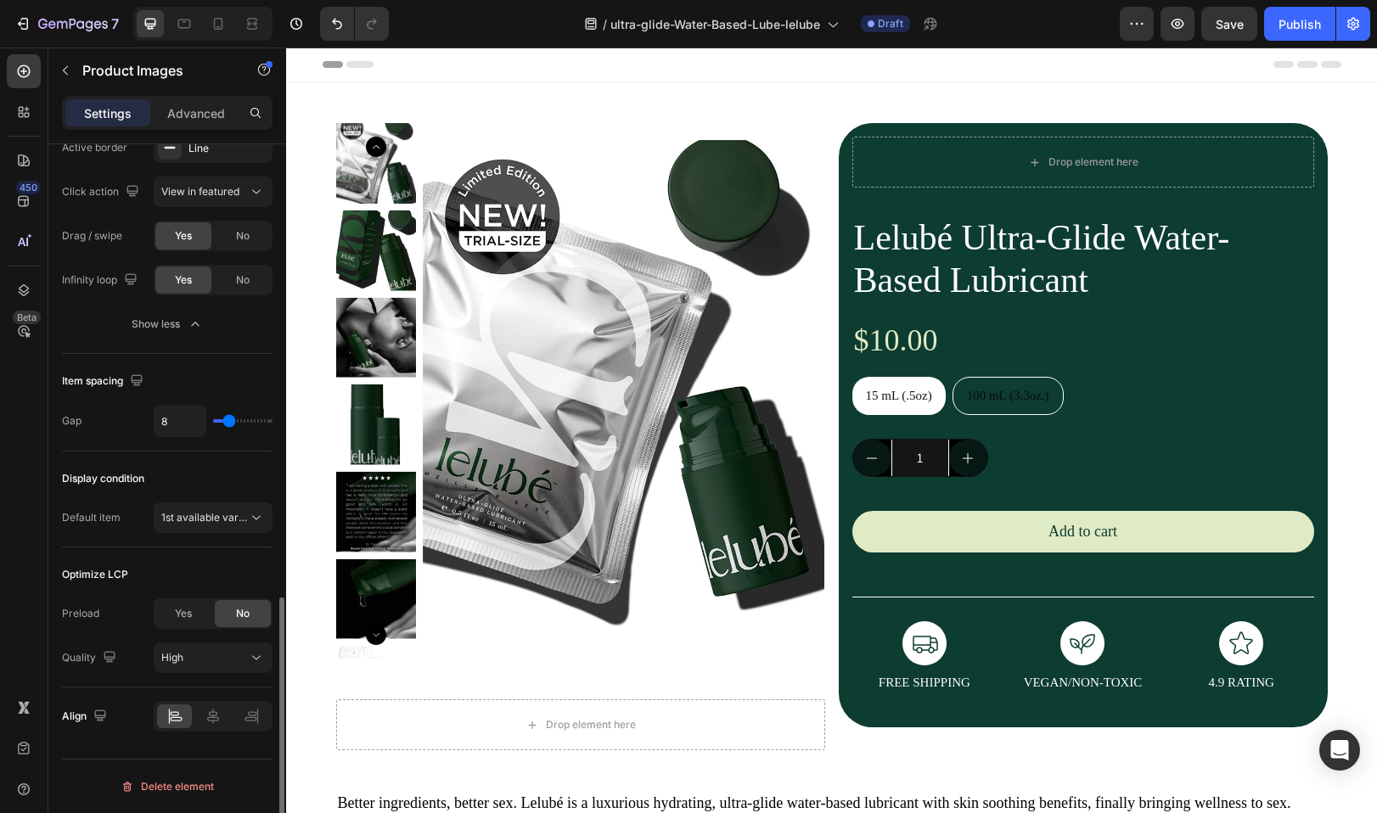
scroll to position [0, 0]
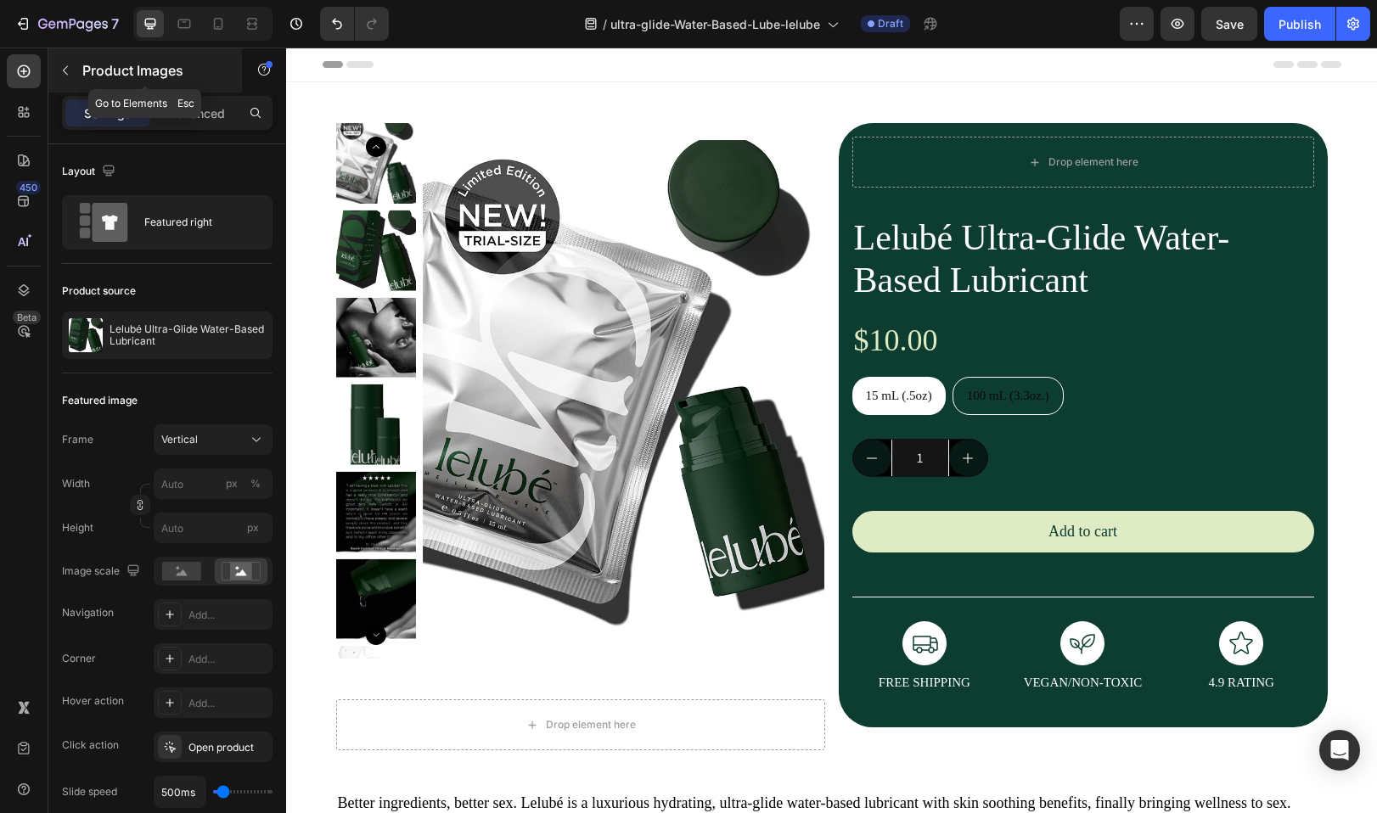
click at [64, 67] on icon "button" at bounding box center [66, 71] width 14 height 14
